Goal: Transaction & Acquisition: Purchase product/service

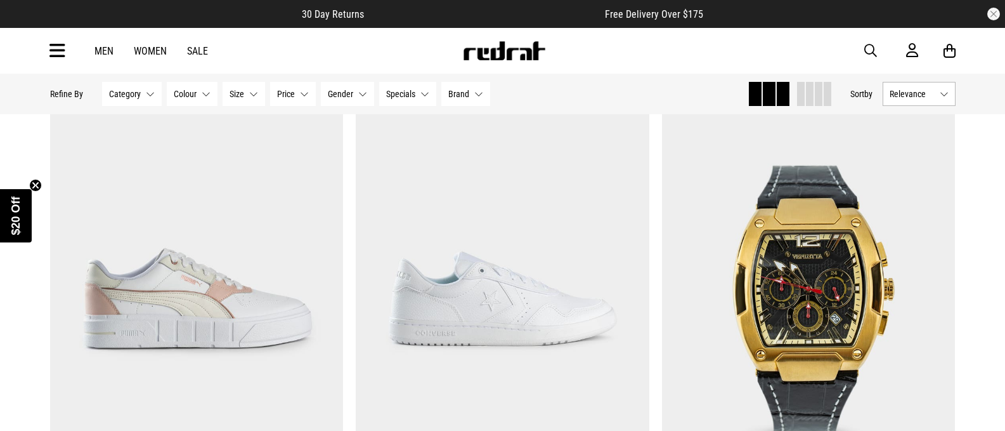
scroll to position [1522, 0]
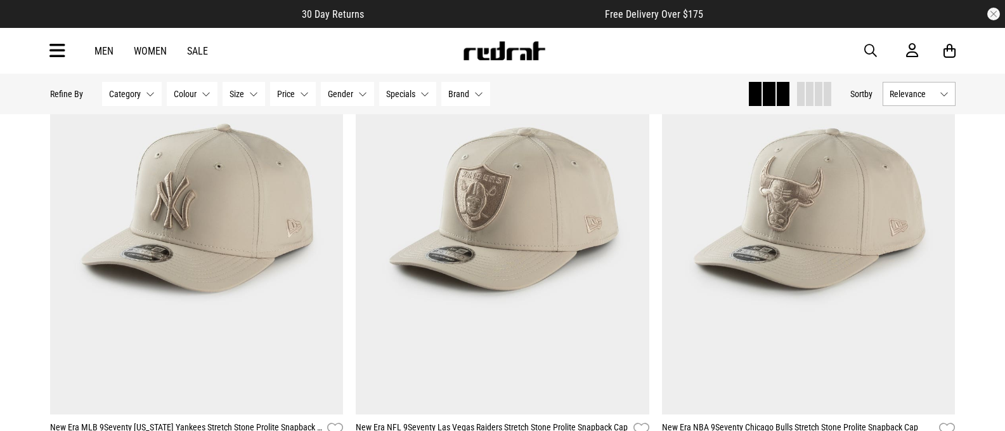
scroll to position [3290, 0]
